Goal: Find specific page/section: Locate a particular part of the current website

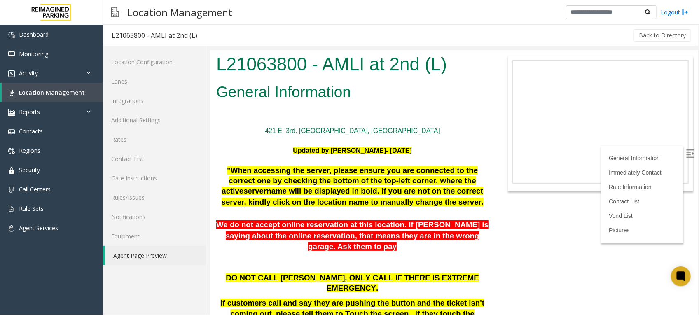
scroll to position [257, 0]
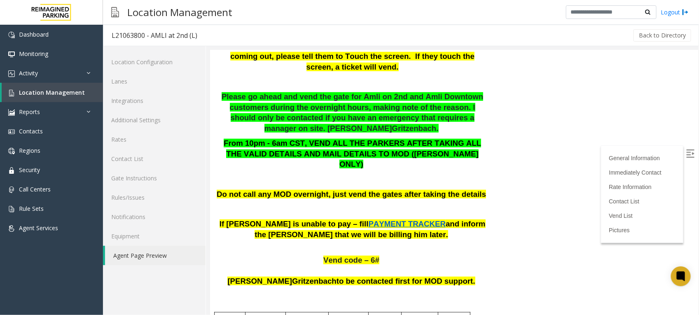
click at [49, 93] on span "Location Management" at bounding box center [52, 93] width 66 height 8
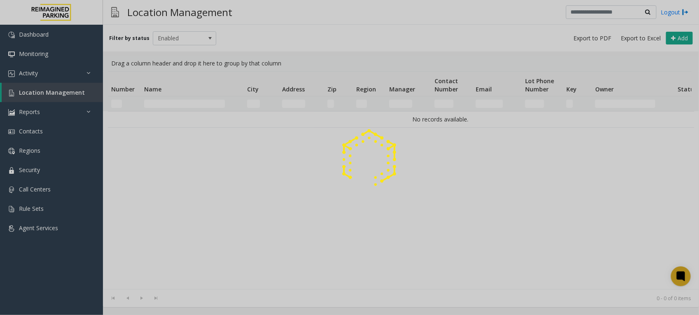
click at [189, 100] on div at bounding box center [349, 157] width 699 height 315
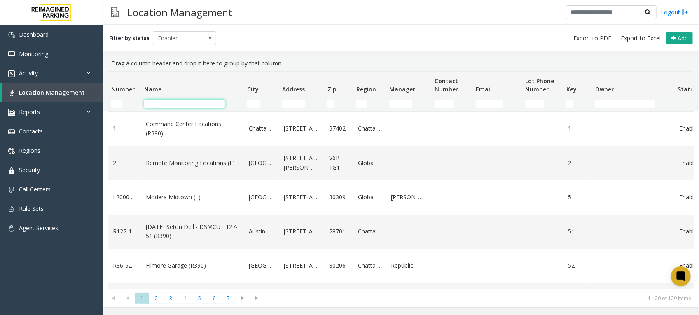
click at [192, 105] on input "Name Filter" at bounding box center [184, 104] width 81 height 8
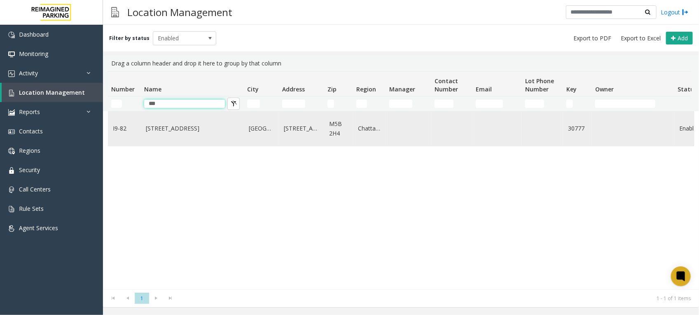
type input "***"
click at [168, 132] on link "[STREET_ADDRESS]" at bounding box center [192, 128] width 93 height 9
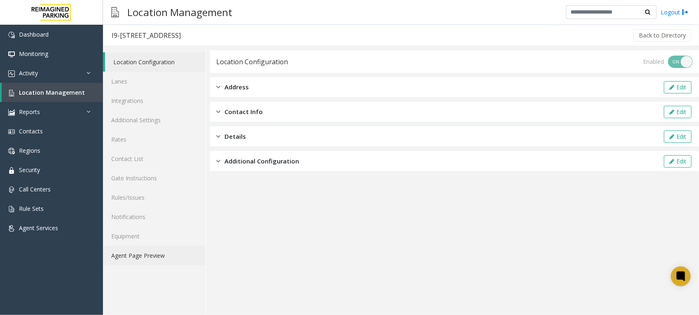
click at [145, 258] on link "Agent Page Preview" at bounding box center [154, 255] width 103 height 19
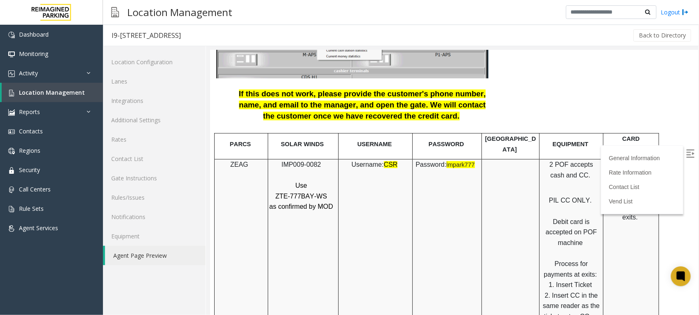
scroll to position [1030, 0]
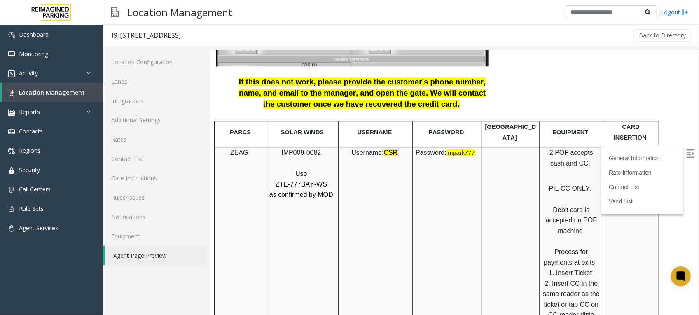
click at [686, 151] on img at bounding box center [690, 153] width 8 height 8
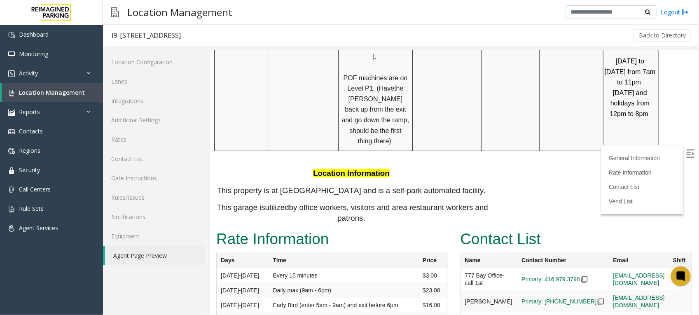
scroll to position [1596, 0]
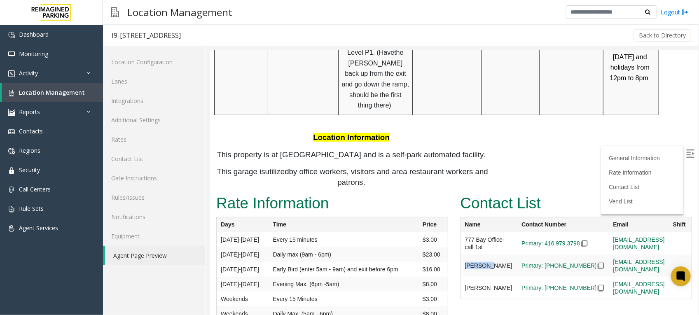
drag, startPoint x: 489, startPoint y: 185, endPoint x: 459, endPoint y: 185, distance: 29.2
click at [460, 232] on td "[PERSON_NAME]" at bounding box center [488, 243] width 57 height 22
copy td "[PERSON_NAME]"
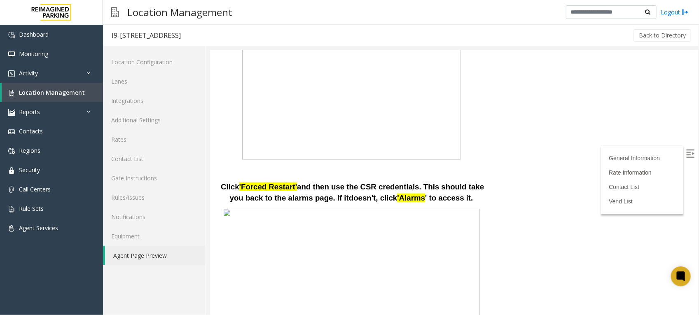
scroll to position [0, 0]
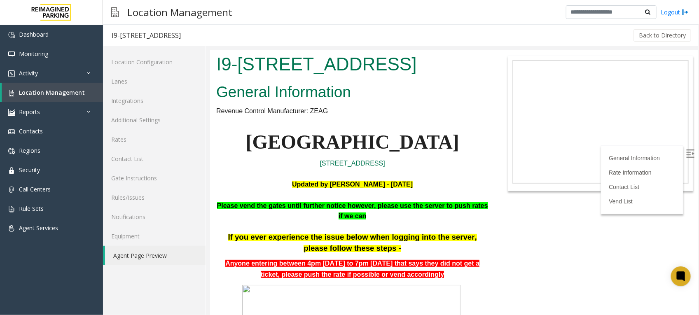
drag, startPoint x: 450, startPoint y: 141, endPoint x: 258, endPoint y: 141, distance: 191.5
click at [258, 141] on p "[GEOGRAPHIC_DATA]" at bounding box center [352, 142] width 272 height 32
copy span "[GEOGRAPHIC_DATA]"
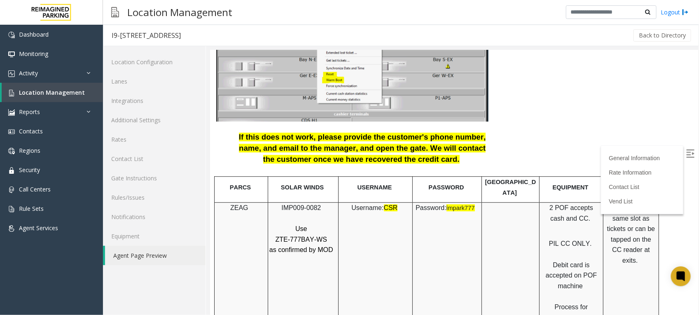
scroll to position [978, 0]
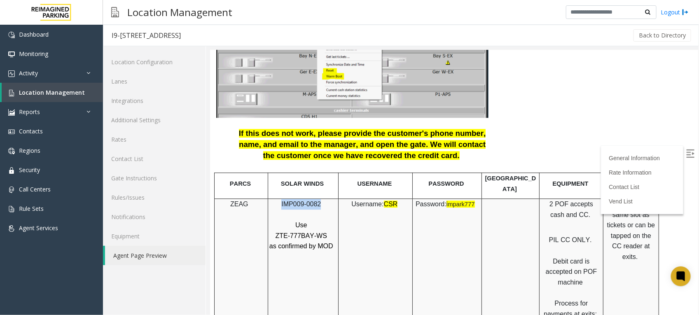
drag, startPoint x: 318, startPoint y: 181, endPoint x: 274, endPoint y: 181, distance: 43.7
click at [274, 199] on p "IMP009-0082" at bounding box center [302, 204] width 66 height 11
drag, startPoint x: 274, startPoint y: 181, endPoint x: 312, endPoint y: 212, distance: 48.6
click at [312, 232] on span "ZTE-777BAY-WS" at bounding box center [300, 235] width 51 height 7
drag, startPoint x: 322, startPoint y: 212, endPoint x: 279, endPoint y: 213, distance: 42.8
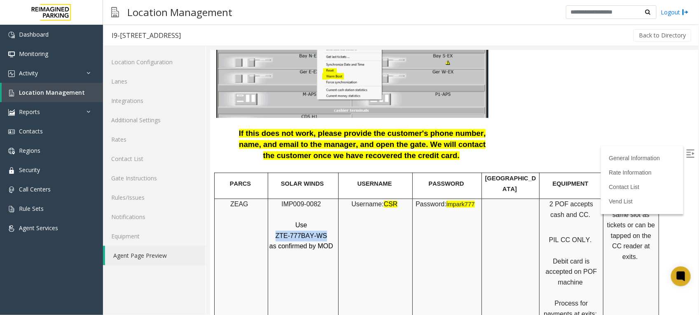
click at [279, 232] on span "ZTE-777BAY-WS" at bounding box center [300, 235] width 51 height 7
copy span "ZTE-777BAY-WS"
click at [124, 136] on link "Rates" at bounding box center [154, 139] width 103 height 19
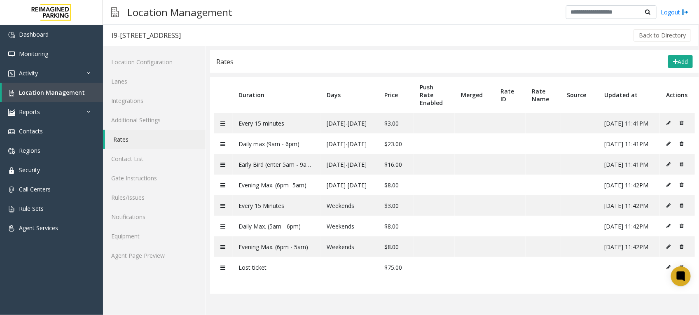
click at [392, 12] on div "Location Management Logout" at bounding box center [401, 12] width 596 height 25
